Goal: Task Accomplishment & Management: Use online tool/utility

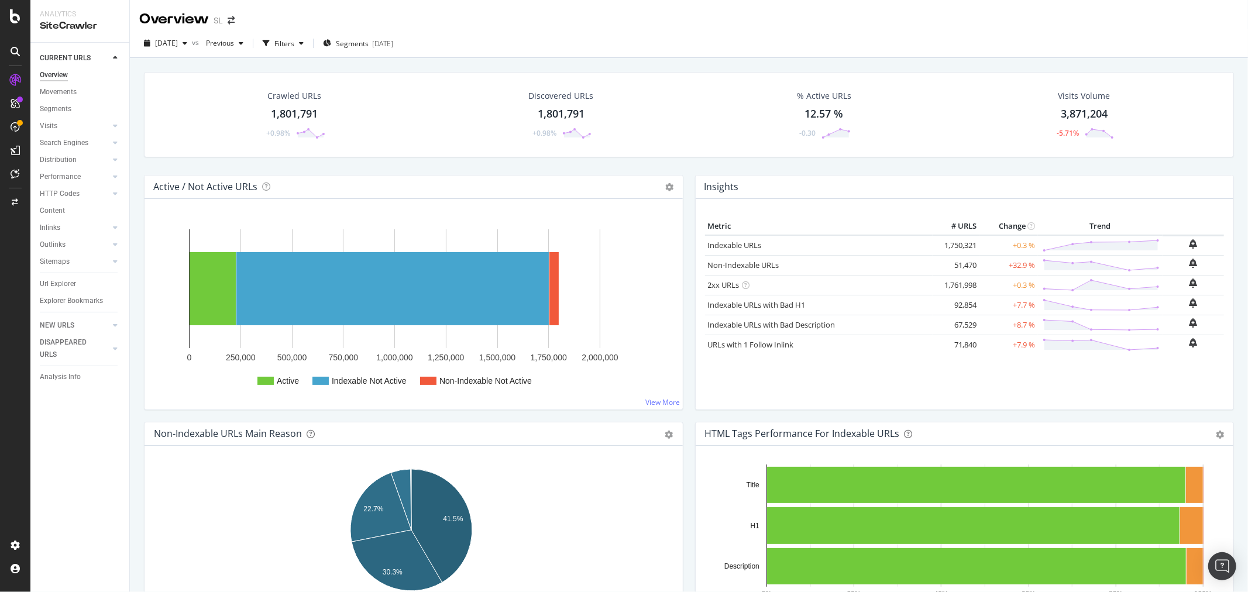
click at [137, 164] on div "Crawled URLs 1,801,791 +0.98% Discovered URLs 1,801,791 +0.98% % Active URLs 12…" at bounding box center [689, 354] width 1118 height 592
click at [72, 147] on div "LogAnalyzer" at bounding box center [66, 151] width 46 height 12
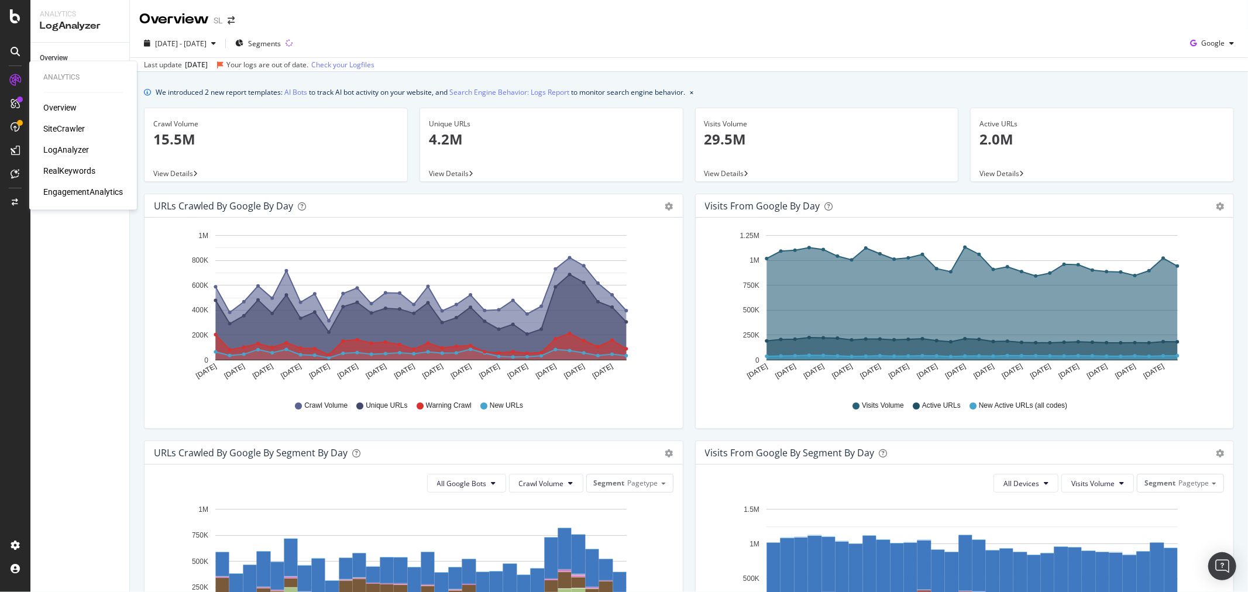
click at [67, 147] on div "LogAnalyzer" at bounding box center [66, 151] width 46 height 12
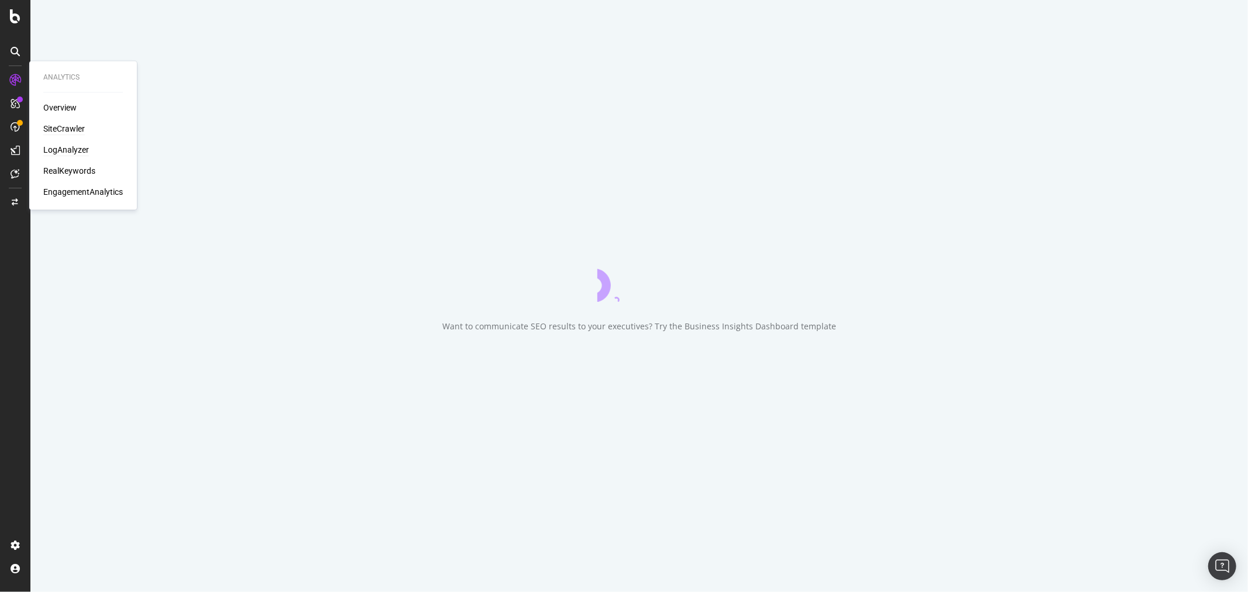
click at [65, 129] on div "SiteCrawler" at bounding box center [64, 129] width 42 height 12
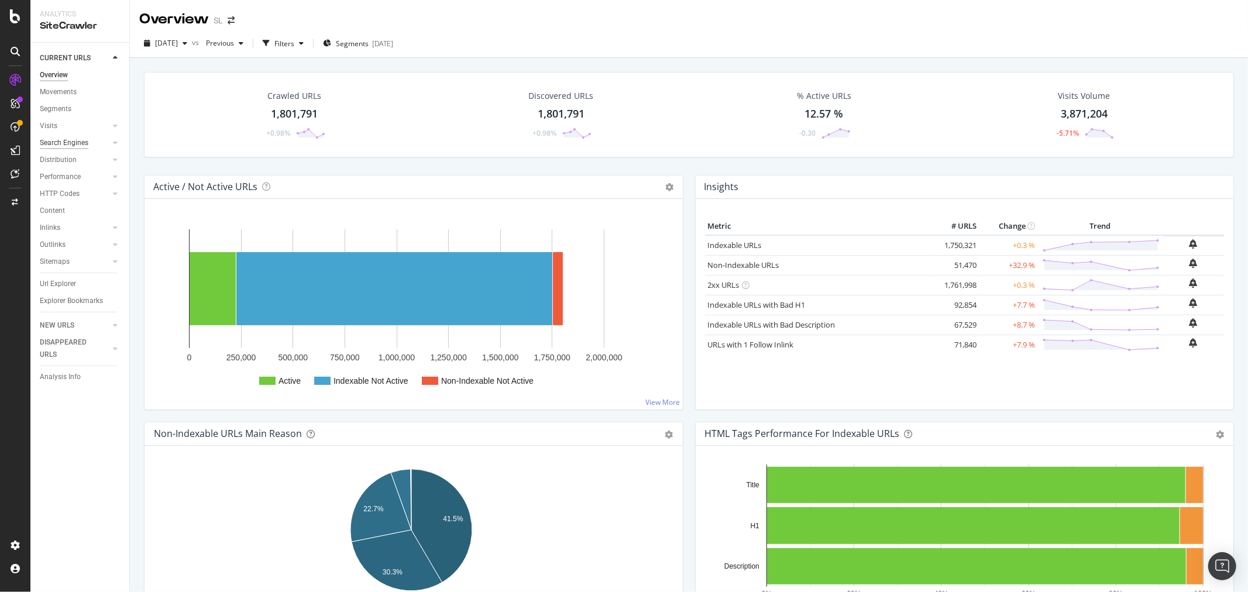
click at [63, 143] on div "Search Engines" at bounding box center [64, 143] width 49 height 12
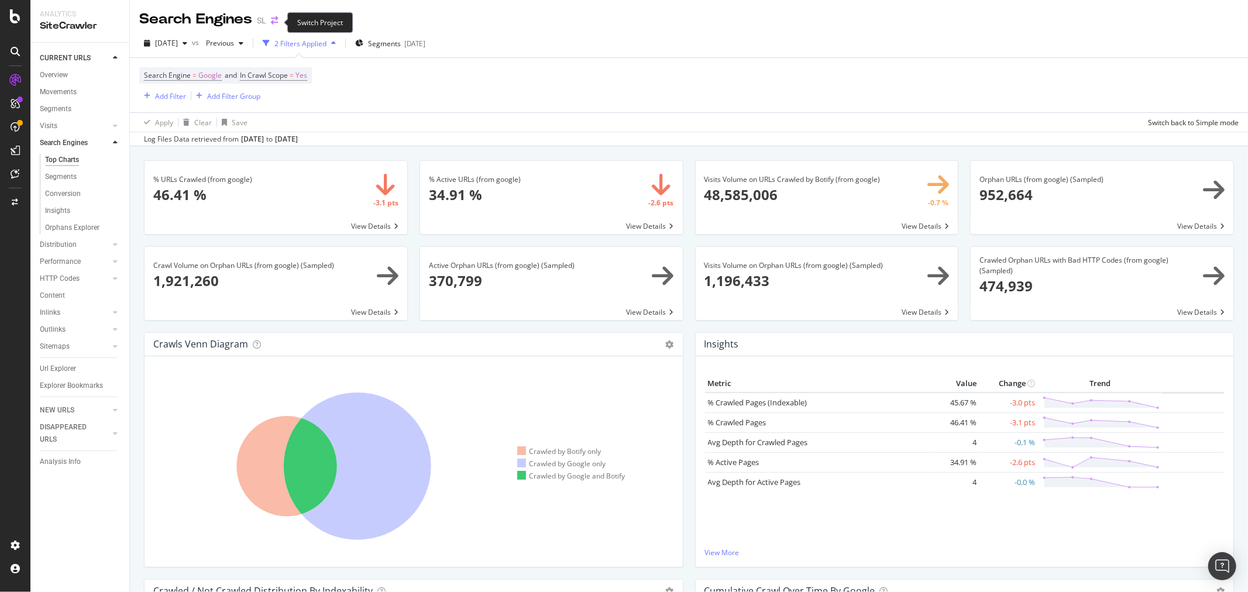
click at [274, 20] on icon "arrow-right-arrow-left" at bounding box center [274, 20] width 7 height 8
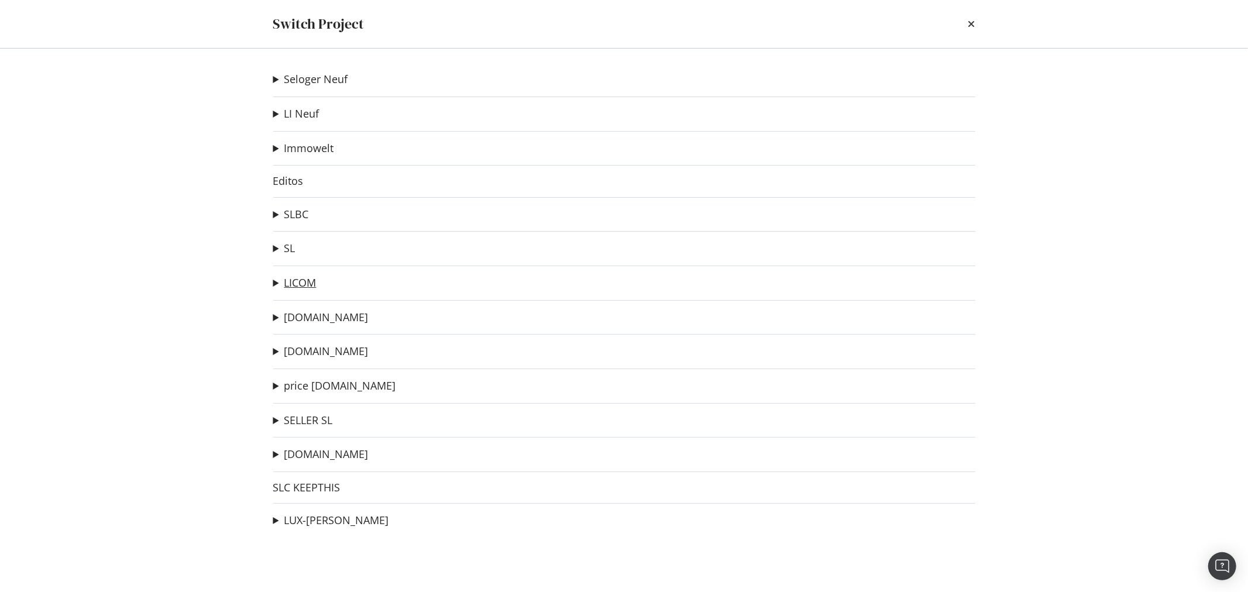
click at [288, 283] on link "LICOM" at bounding box center [300, 283] width 32 height 12
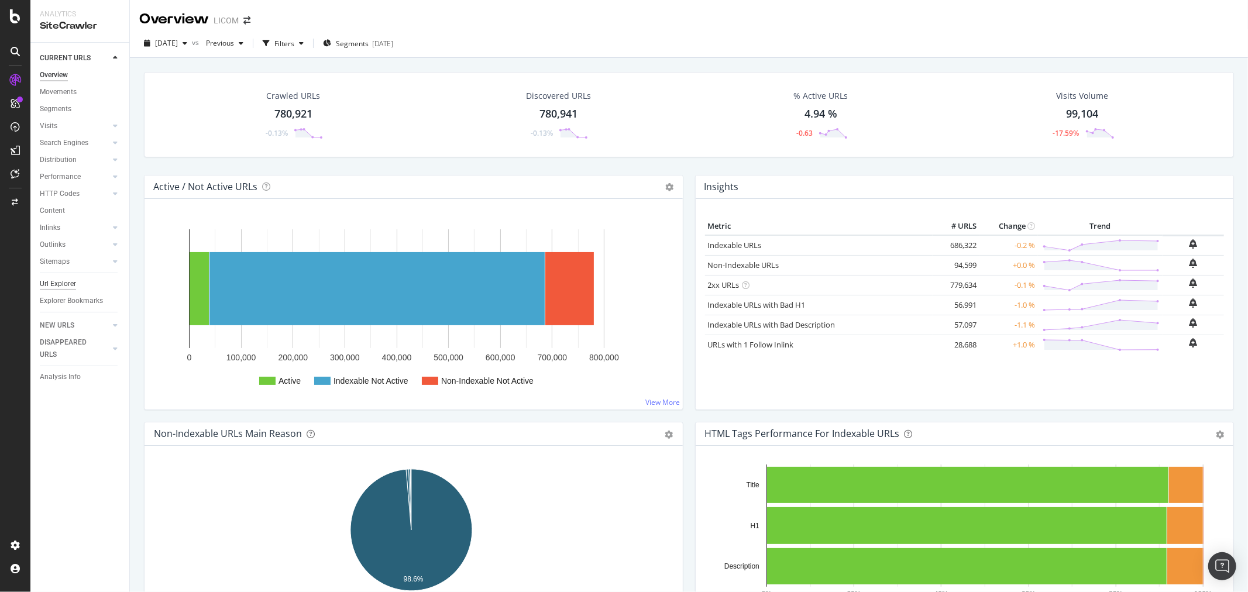
click at [47, 282] on div "Url Explorer" at bounding box center [58, 284] width 36 height 12
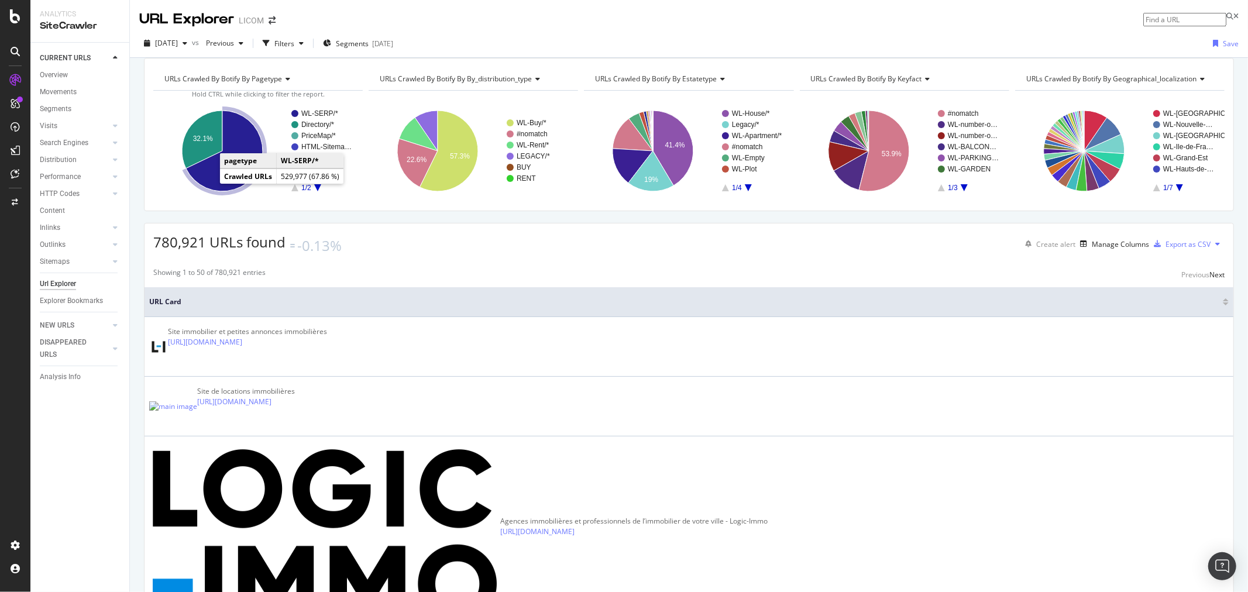
click at [214, 191] on icon "A chart." at bounding box center [224, 151] width 77 height 81
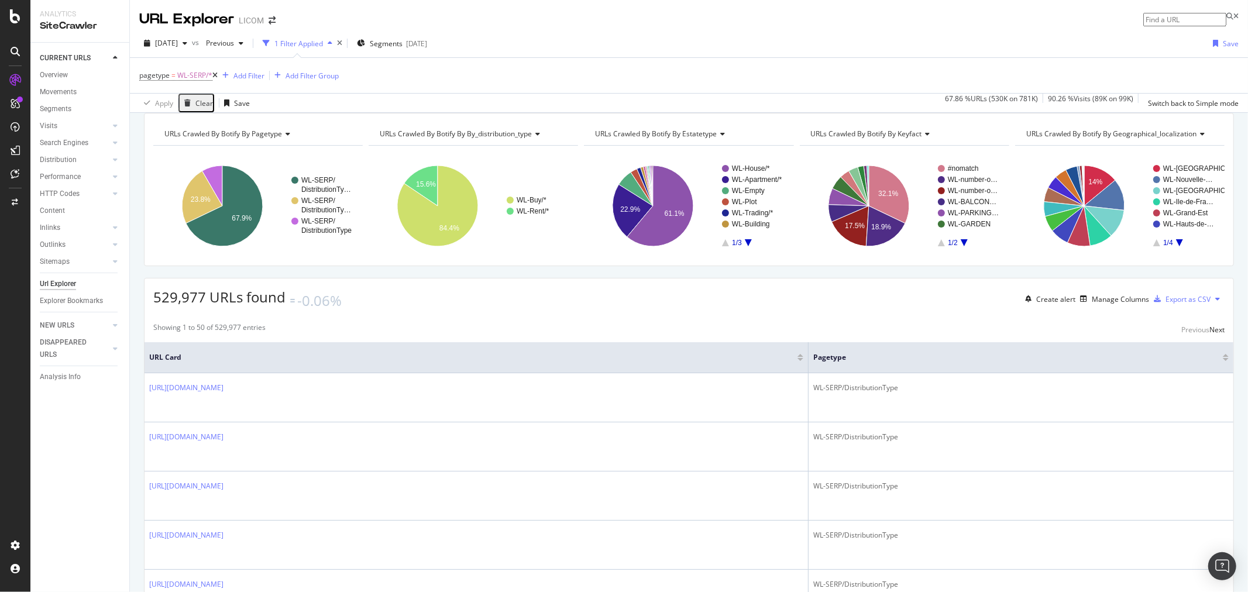
click at [1077, 139] on span "URLs Crawled By Botify By geographical_localization" at bounding box center [1111, 134] width 171 height 10
type input "c"
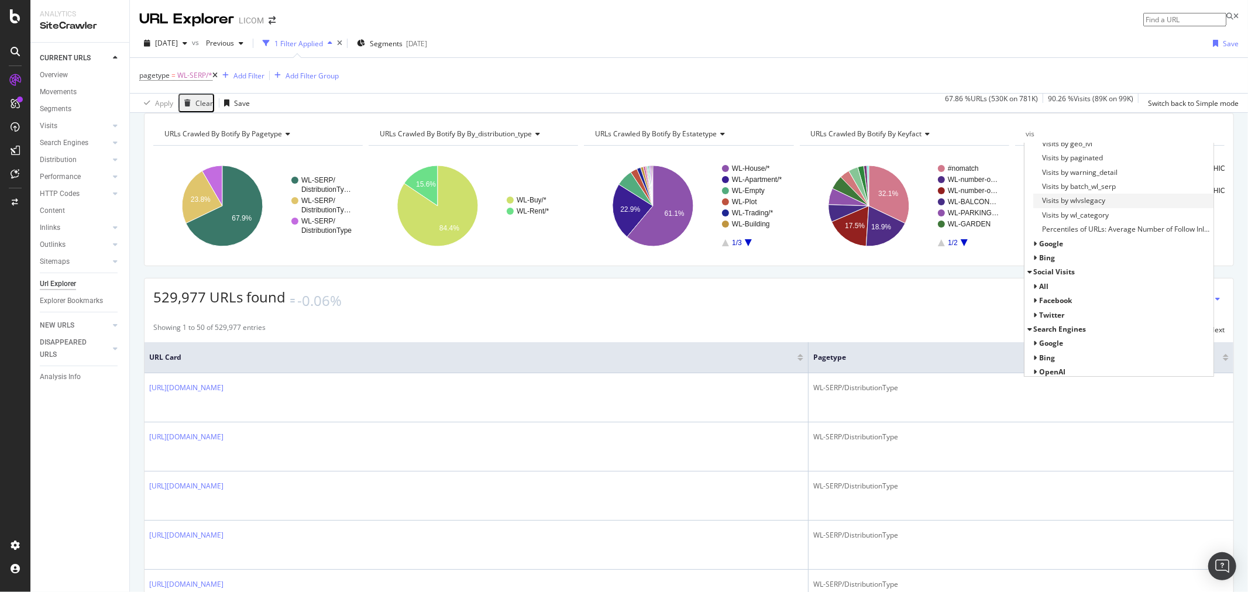
scroll to position [130, 0]
type input "vis"
click at [1027, 242] on div "google" at bounding box center [1118, 235] width 189 height 14
click at [1033, 238] on icon at bounding box center [1035, 234] width 4 height 7
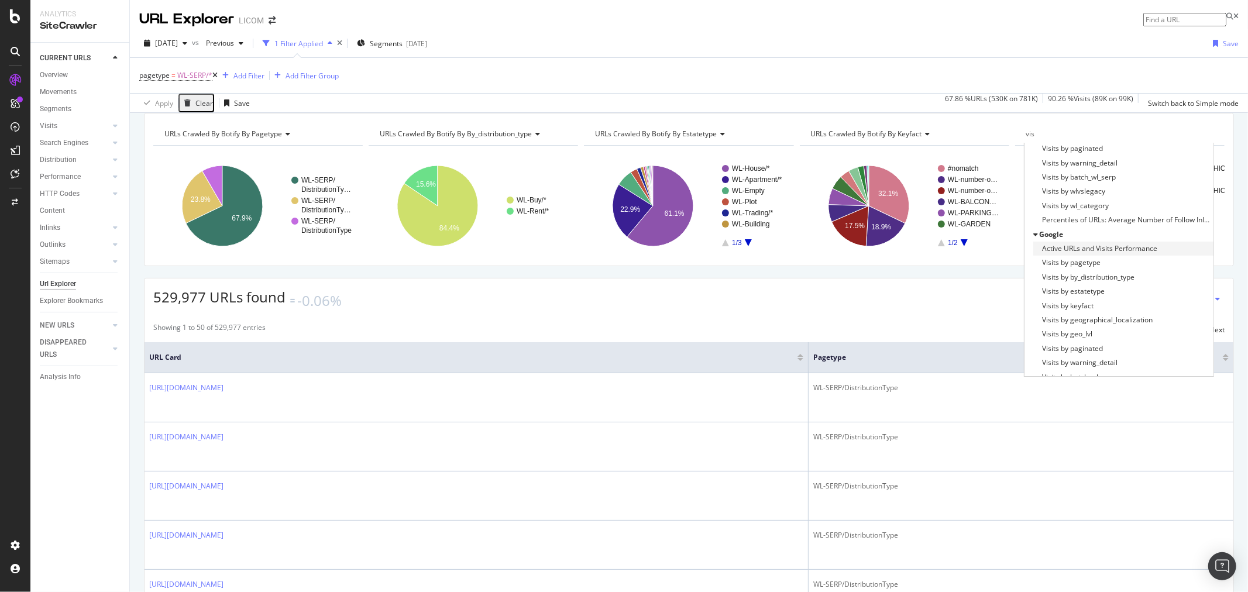
click at [1150, 256] on div "Active URLs and Visits Performance" at bounding box center [1123, 249] width 180 height 14
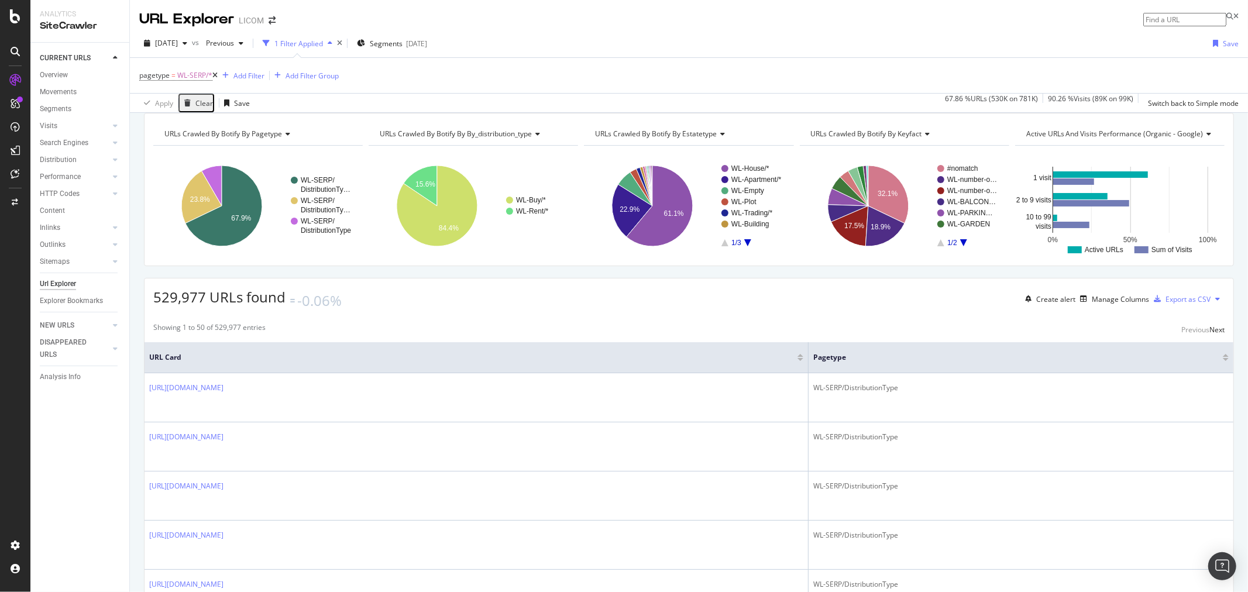
click at [1079, 139] on span "Active URLs and Visits Performance (organic - google)" at bounding box center [1114, 134] width 177 height 10
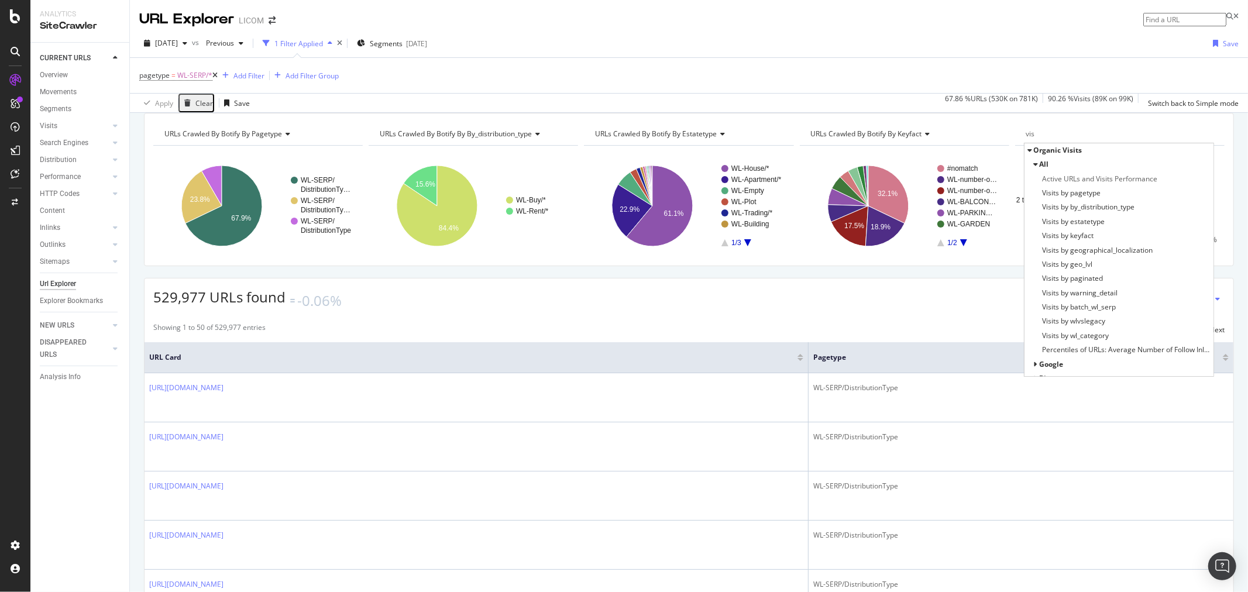
drag, startPoint x: 1077, startPoint y: 155, endPoint x: 1001, endPoint y: 155, distance: 76.1
click at [1001, 155] on div "URLs Crawled By Botify By pagetype Chart (by Value) Table Expand Export as CSV …" at bounding box center [688, 189] width 1077 height 135
type input "activ"
click at [1138, 200] on div "Active / Not Active URLs" at bounding box center [1123, 193] width 180 height 14
